Goal: Information Seeking & Learning: Compare options

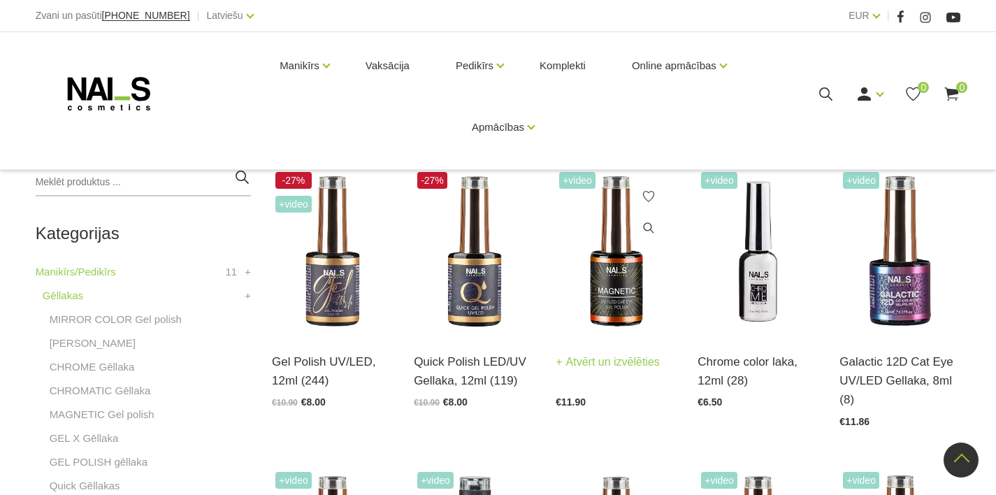
scroll to position [249, 0]
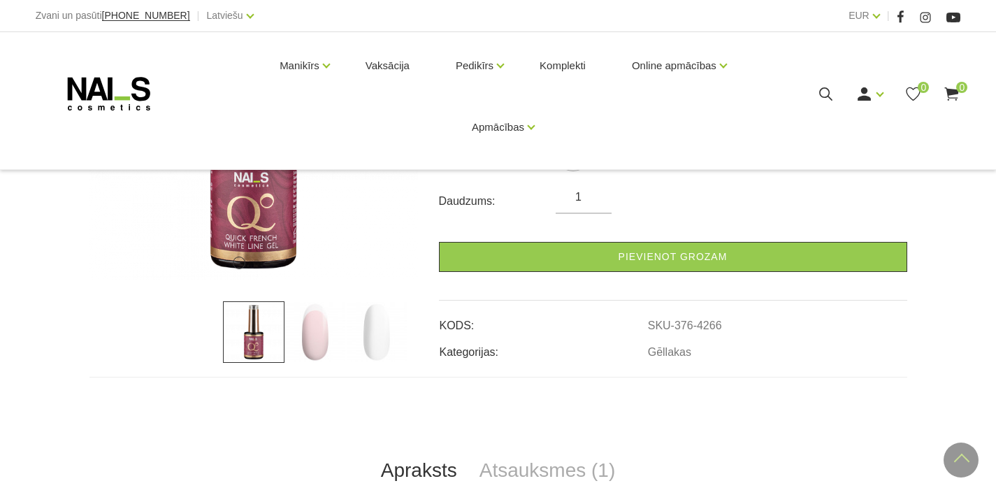
scroll to position [282, 0]
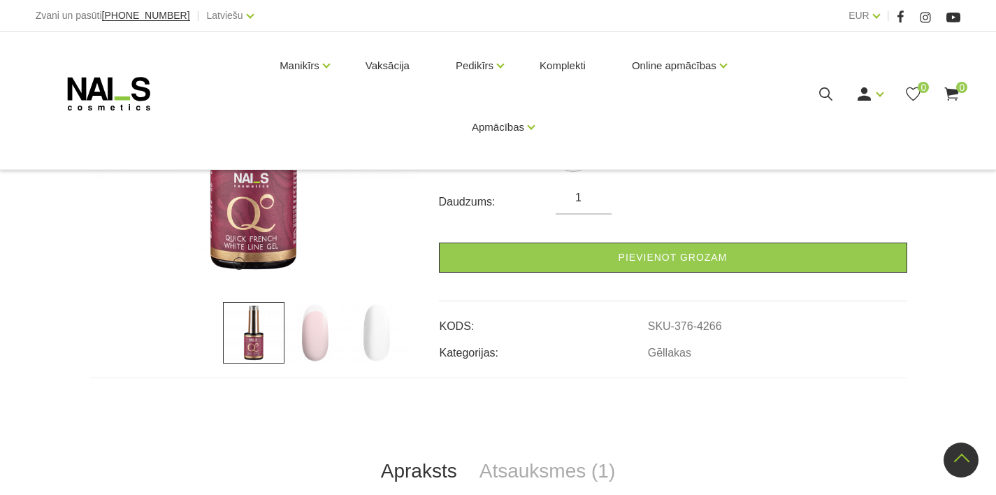
click at [321, 331] on img at bounding box center [314, 332] width 61 height 61
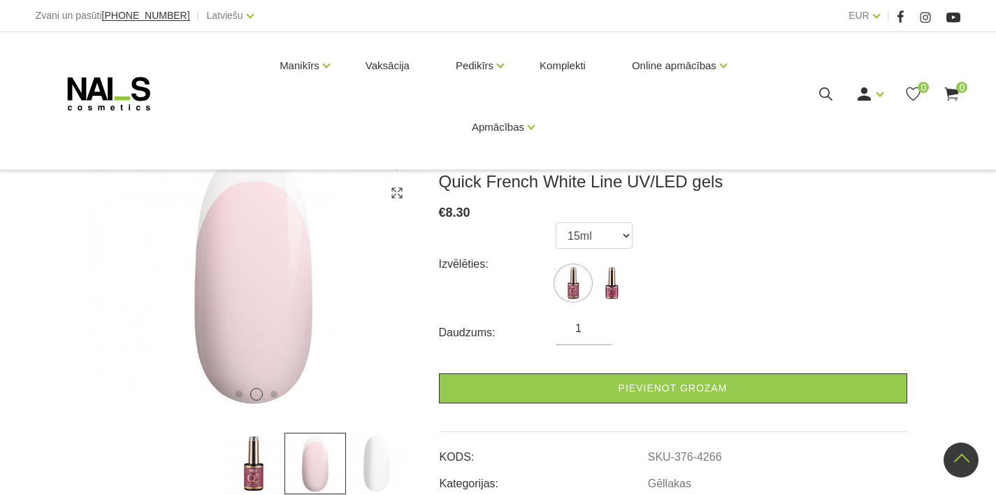
scroll to position [149, 0]
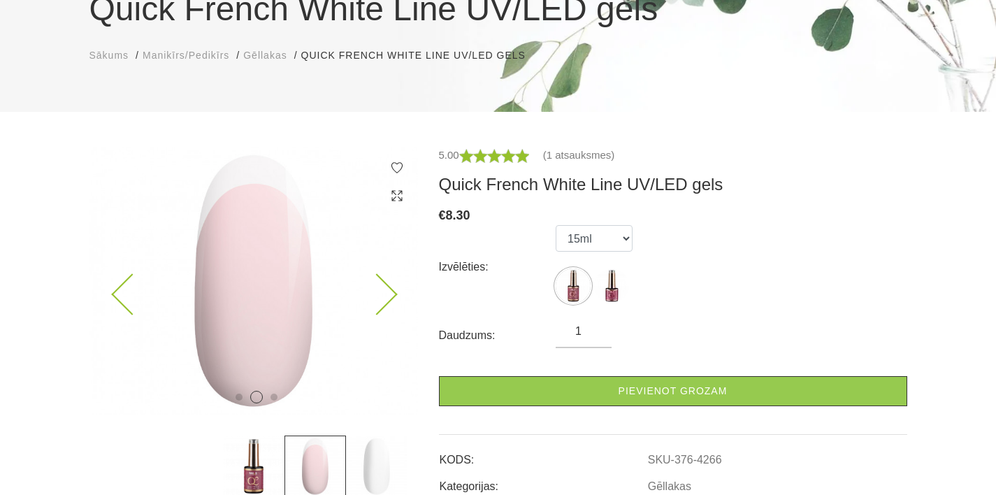
click at [387, 307] on img at bounding box center [253, 281] width 328 height 268
click at [385, 285] on icon at bounding box center [376, 294] width 41 height 41
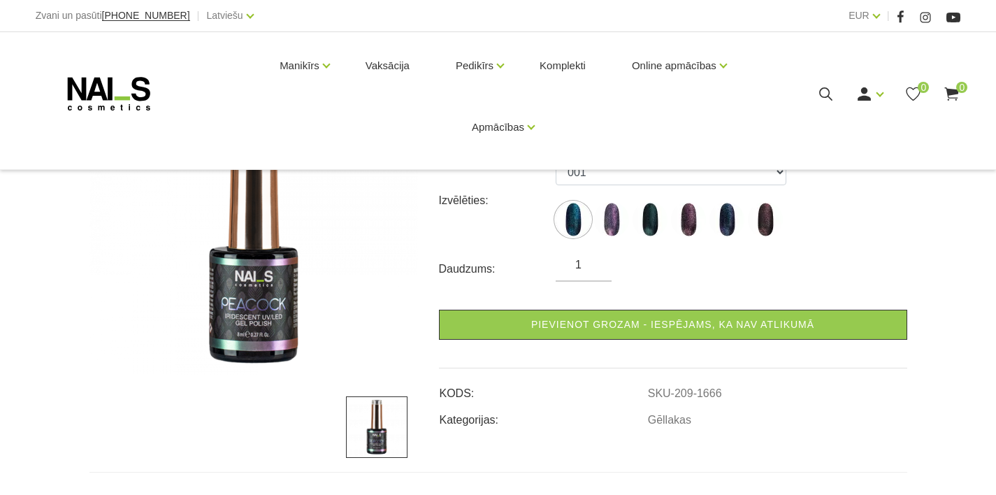
scroll to position [187, 0]
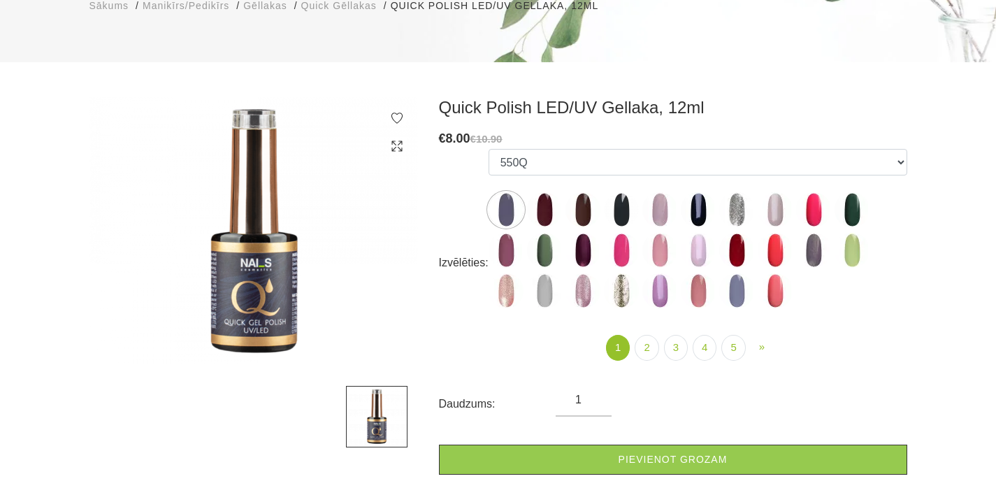
scroll to position [199, 0]
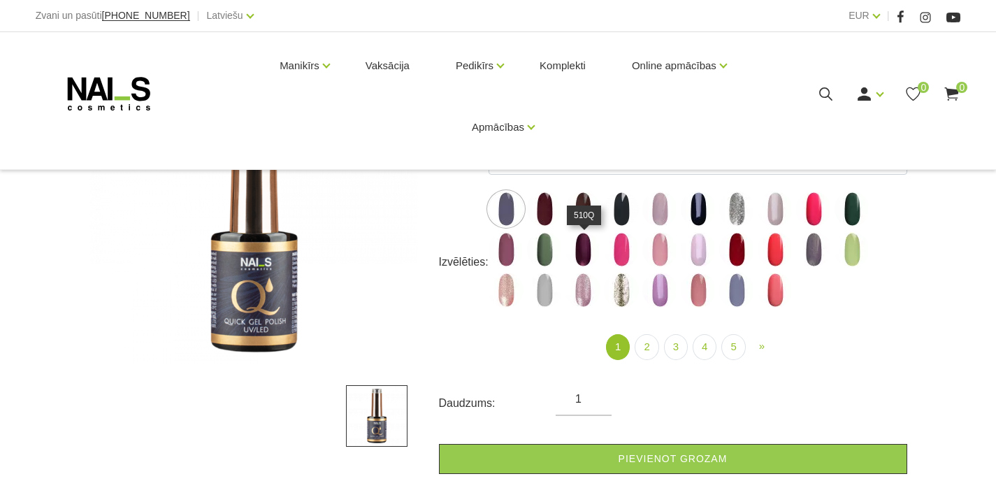
click at [584, 248] on img at bounding box center [582, 249] width 35 height 35
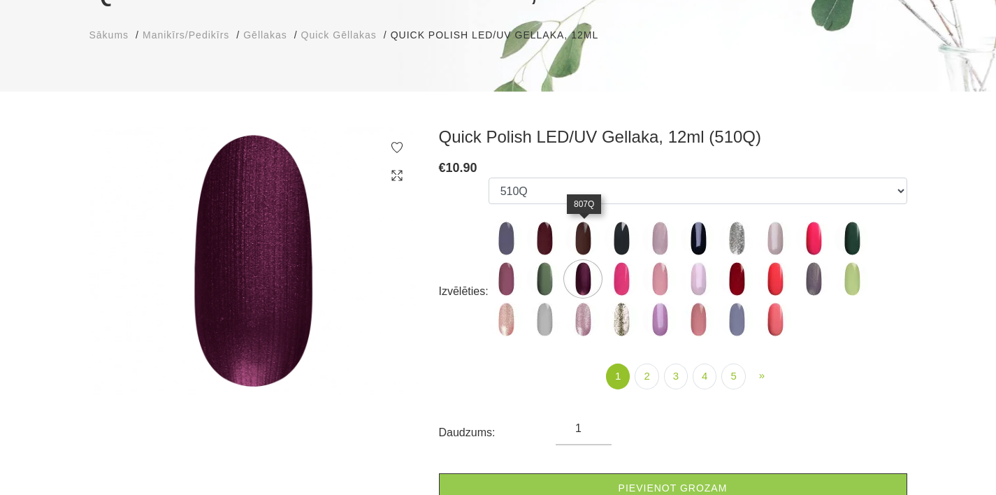
scroll to position [159, 0]
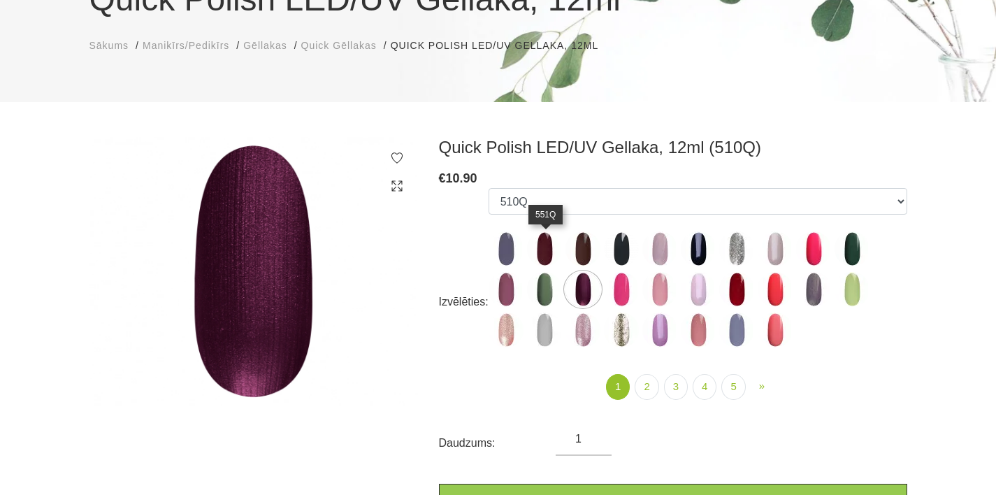
click at [547, 248] on img at bounding box center [544, 248] width 35 height 35
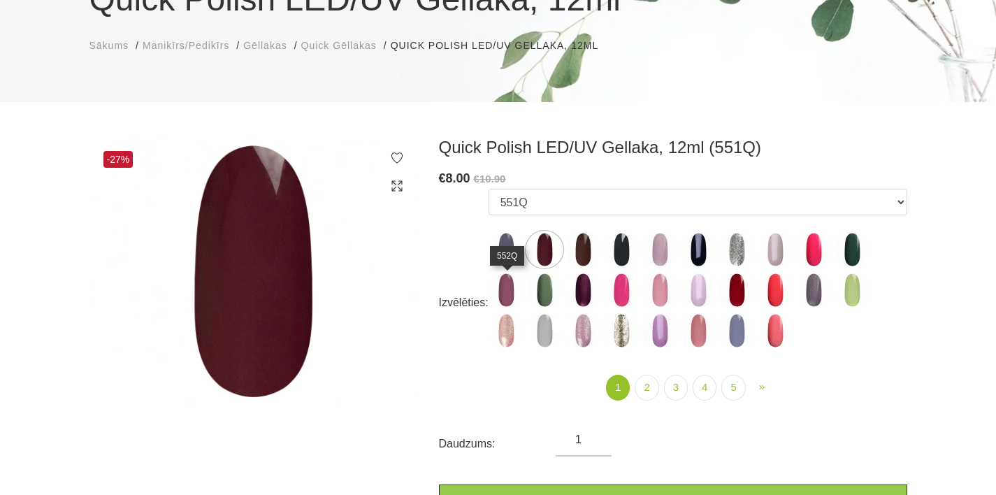
click at [513, 303] on img at bounding box center [505, 289] width 35 height 35
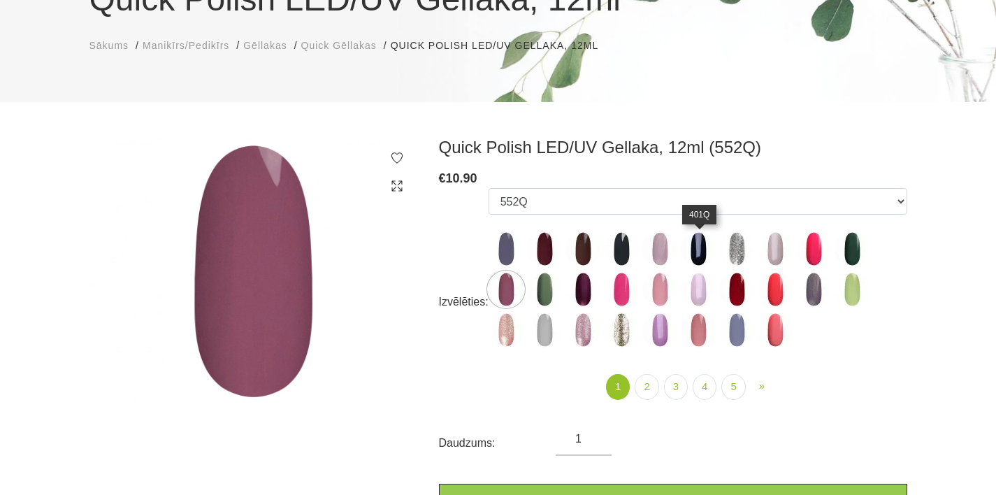
click at [696, 261] on img at bounding box center [697, 248] width 35 height 35
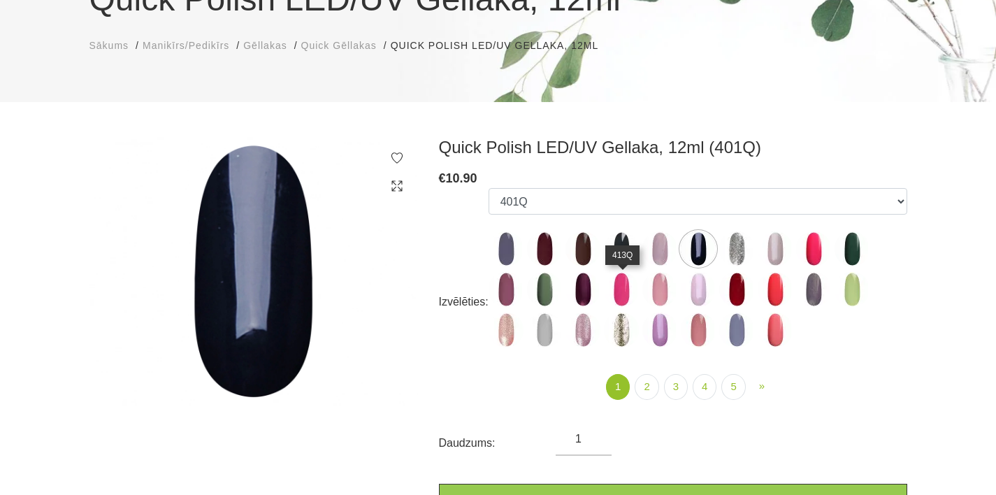
click at [622, 294] on img at bounding box center [621, 289] width 35 height 35
select select "4339"
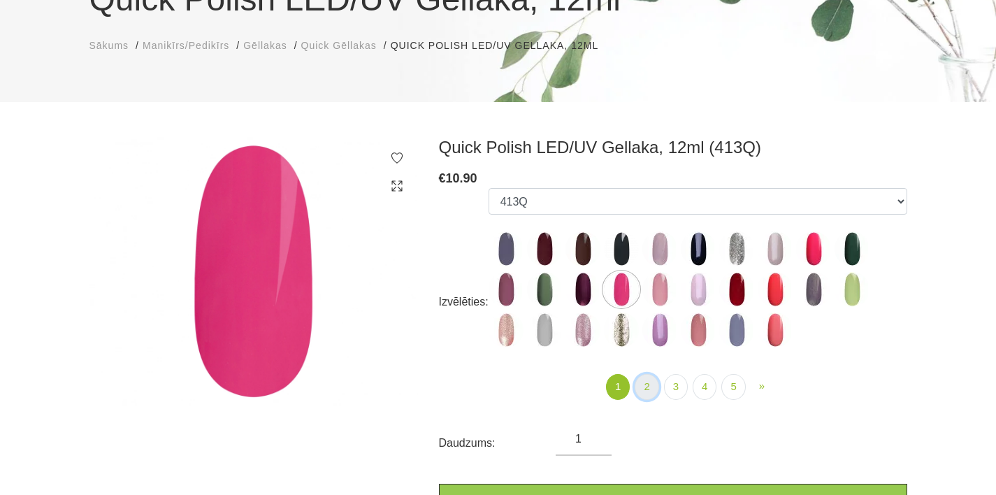
click at [645, 390] on link "2" at bounding box center [646, 387] width 24 height 26
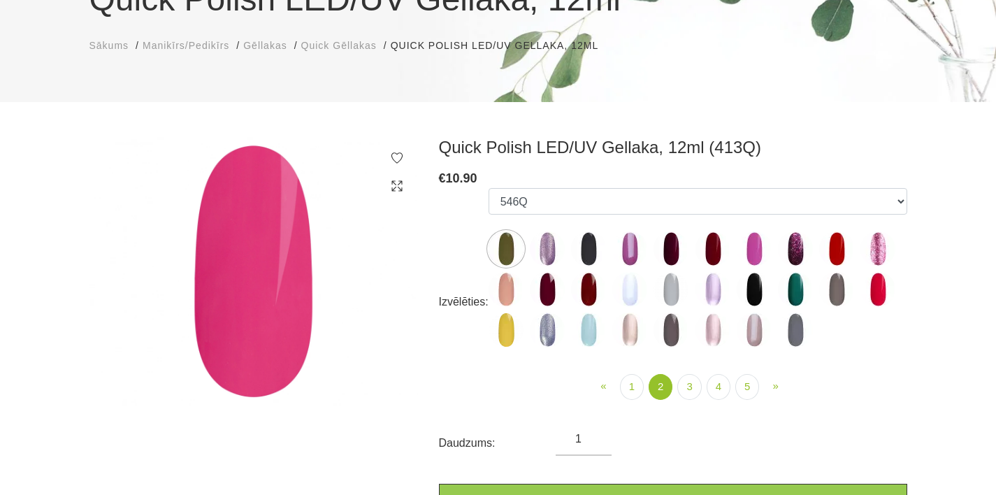
click at [511, 248] on img at bounding box center [505, 248] width 35 height 35
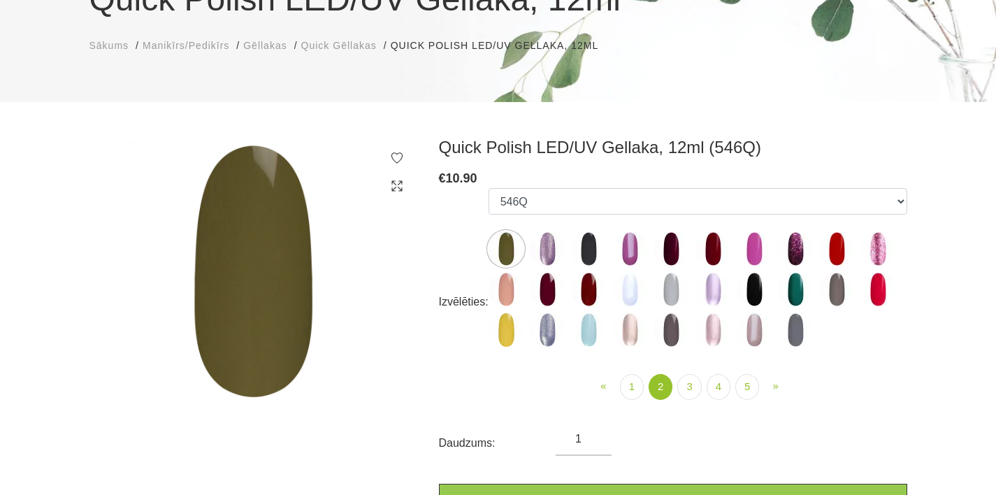
click at [564, 294] on img at bounding box center [547, 289] width 35 height 35
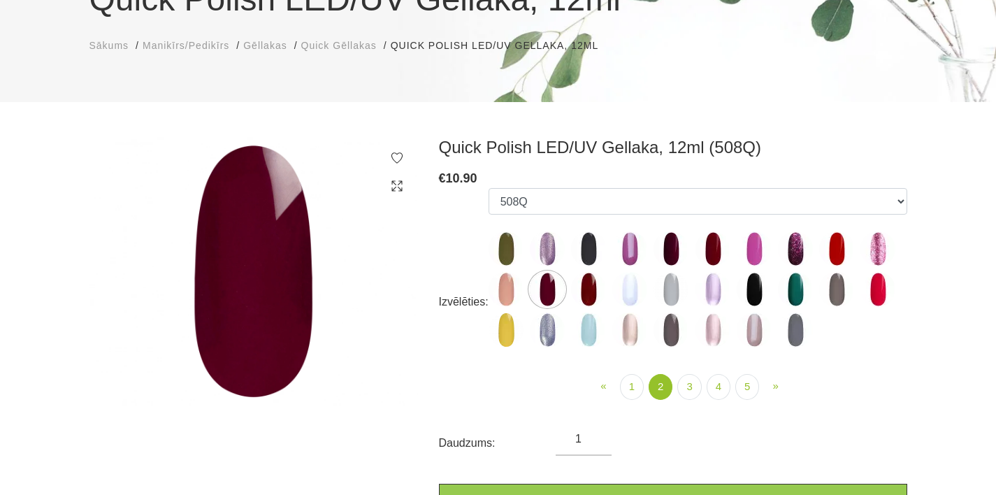
click at [581, 288] on img at bounding box center [588, 289] width 35 height 35
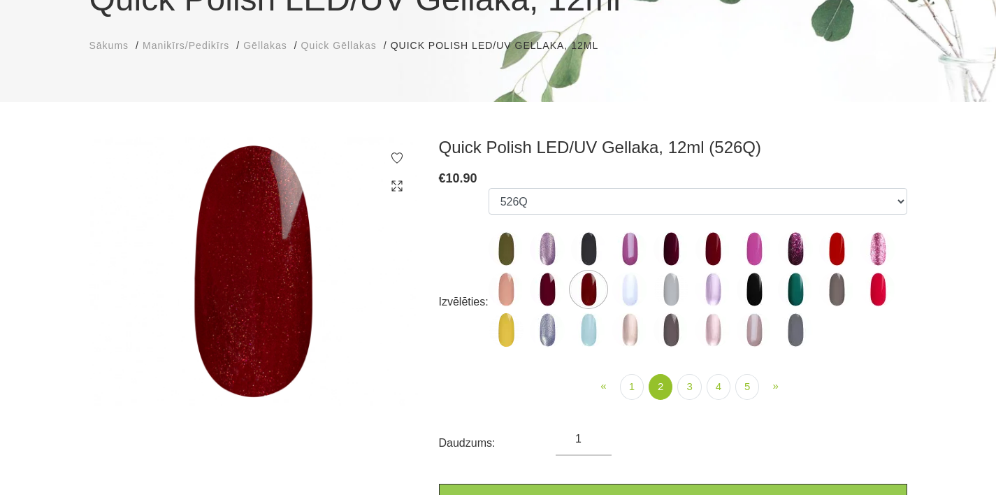
click at [757, 289] on img at bounding box center [753, 289] width 35 height 35
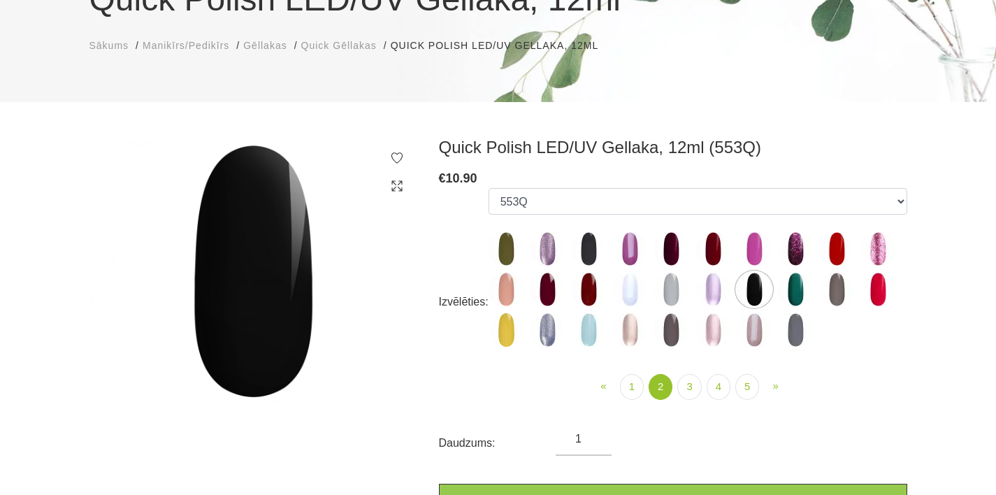
click at [715, 249] on img at bounding box center [712, 248] width 35 height 35
select select "4375"
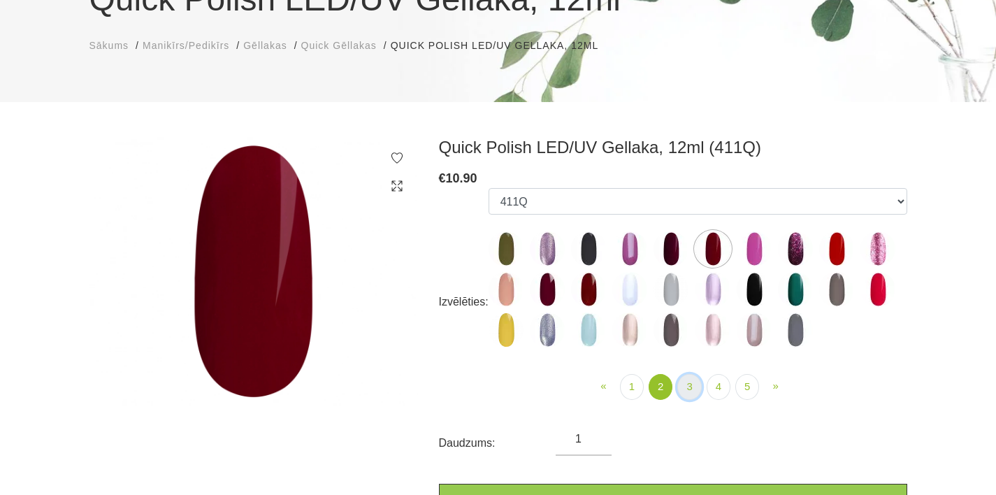
click at [694, 385] on link "3" at bounding box center [689, 387] width 24 height 26
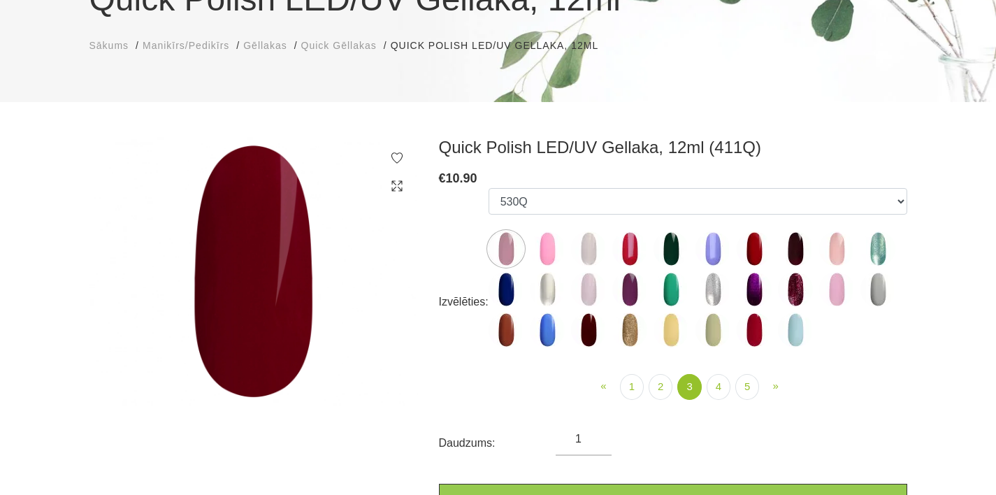
click at [594, 328] on img at bounding box center [588, 329] width 35 height 35
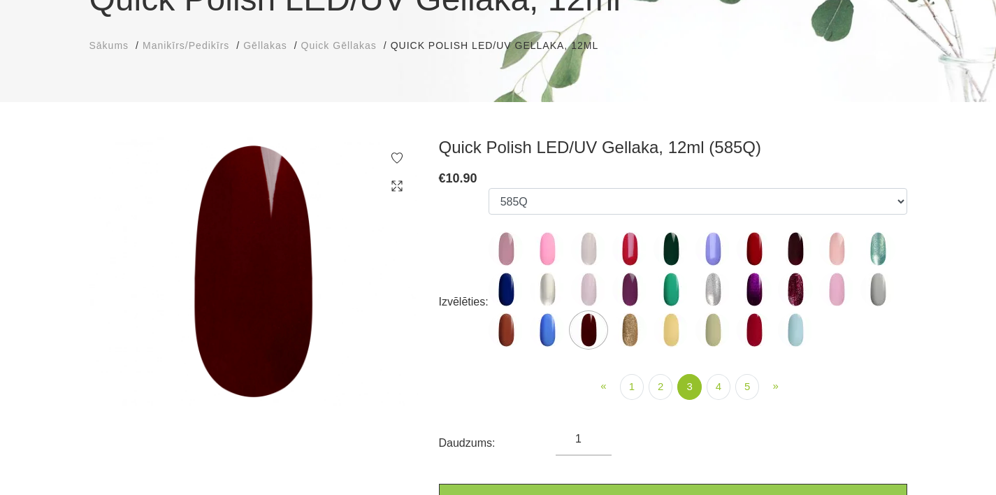
click at [753, 279] on img at bounding box center [753, 289] width 35 height 35
select select "4441"
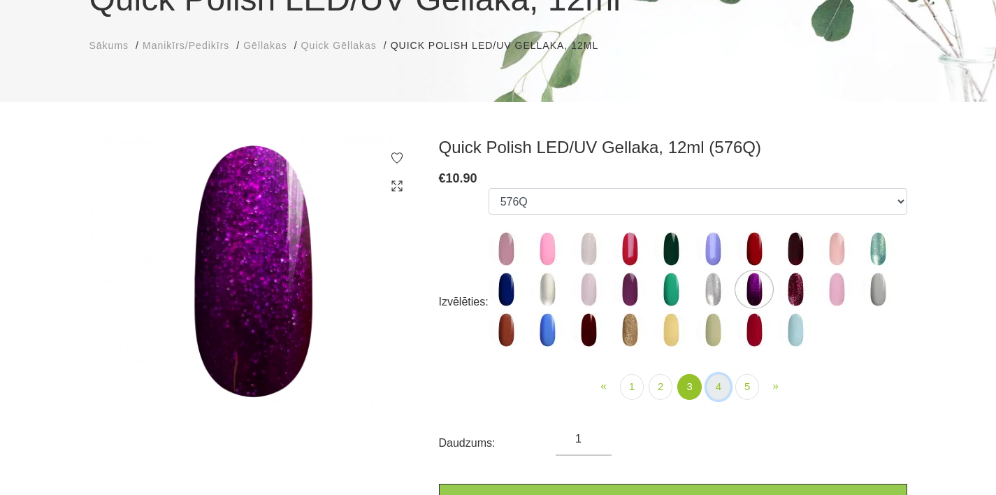
click at [725, 385] on link "4" at bounding box center [718, 387] width 24 height 26
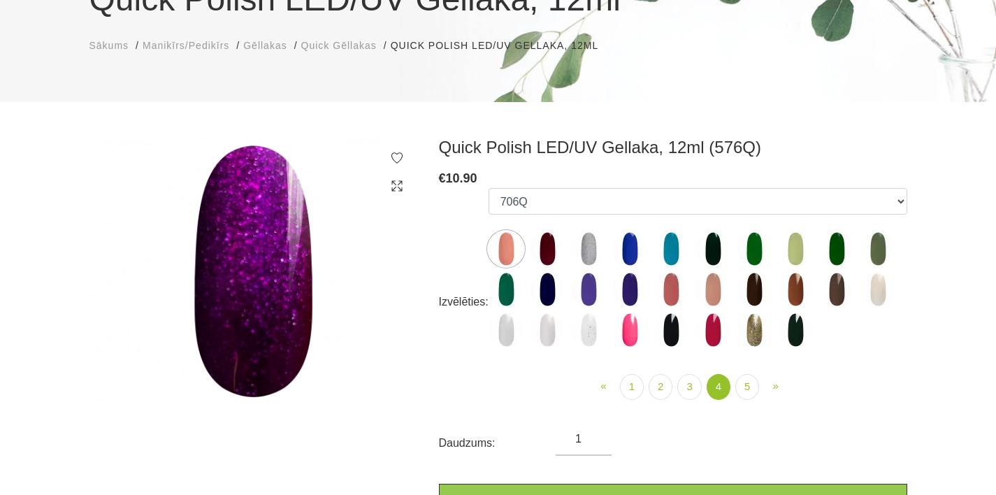
click at [511, 291] on img at bounding box center [505, 289] width 35 height 35
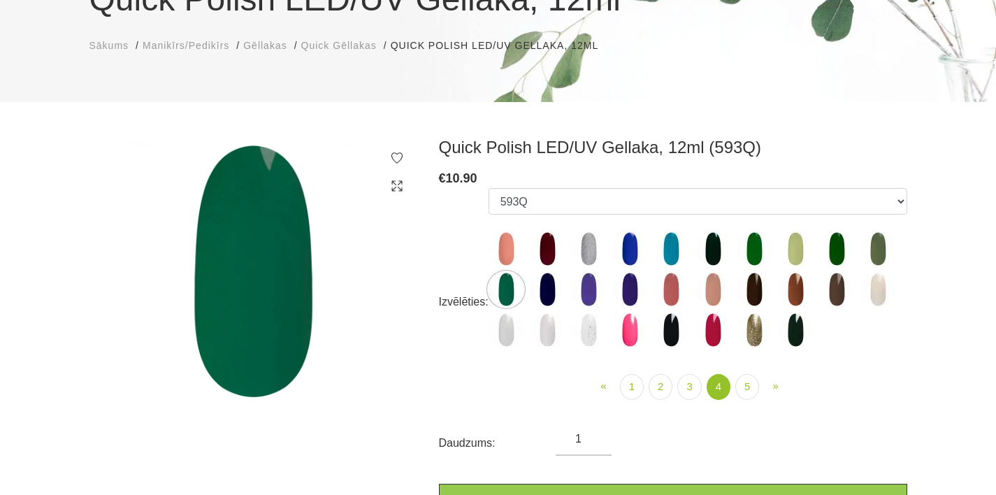
click at [843, 249] on img at bounding box center [836, 248] width 35 height 35
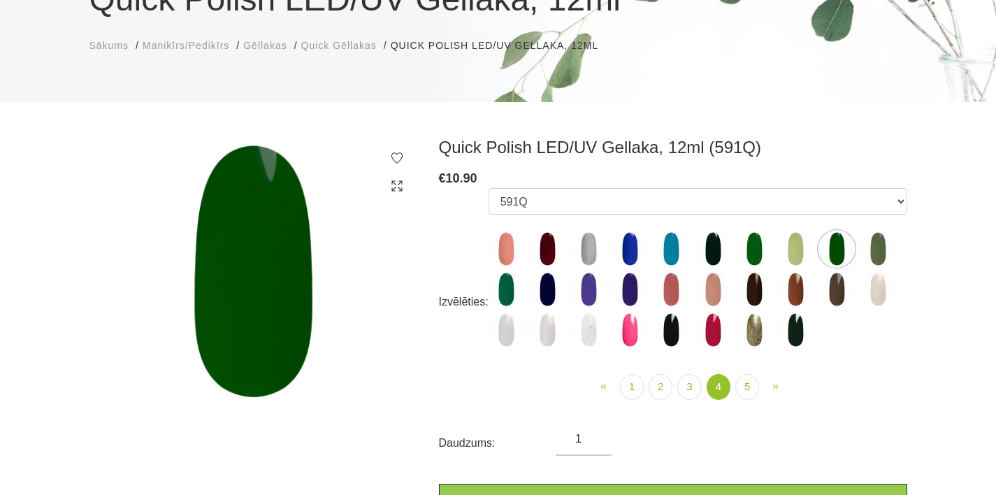
click at [799, 248] on img at bounding box center [795, 248] width 35 height 35
select select "5439"
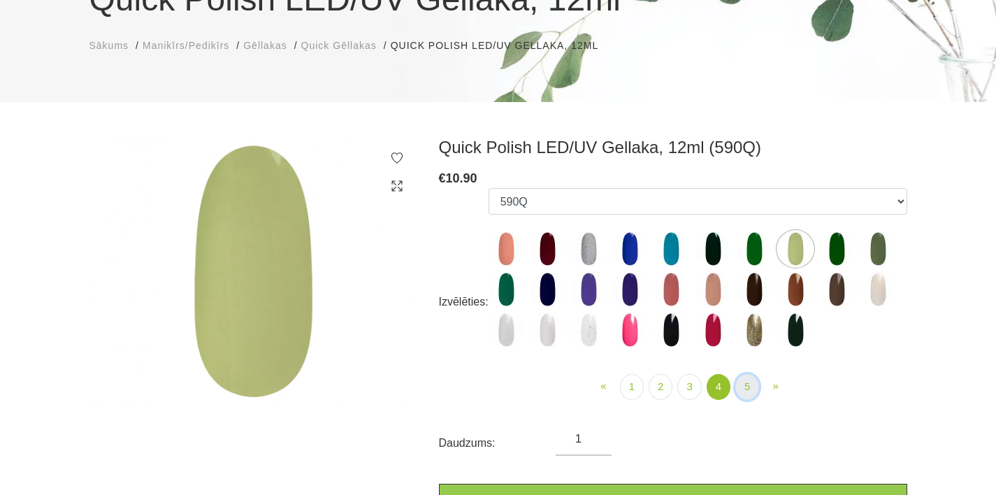
click at [743, 391] on link "5" at bounding box center [747, 387] width 24 height 26
